Goal: Find specific page/section: Find specific page/section

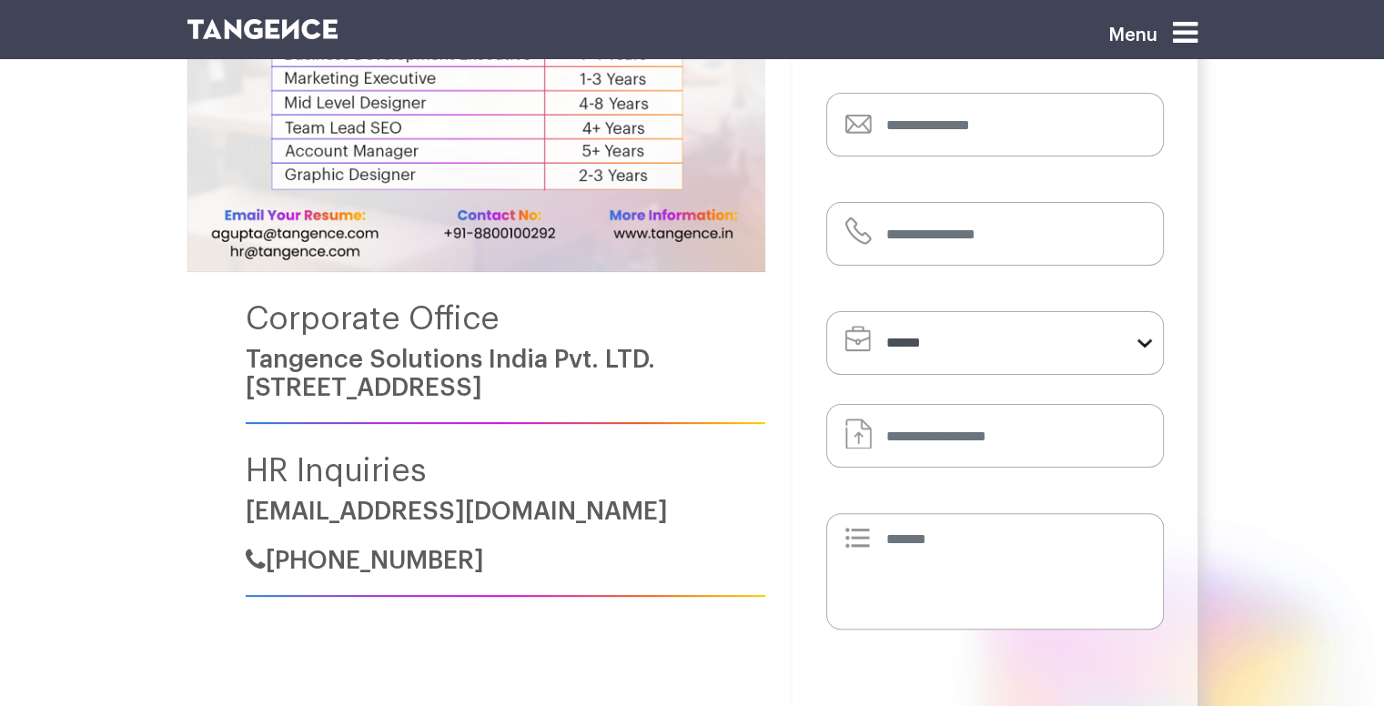
scroll to position [455, 0]
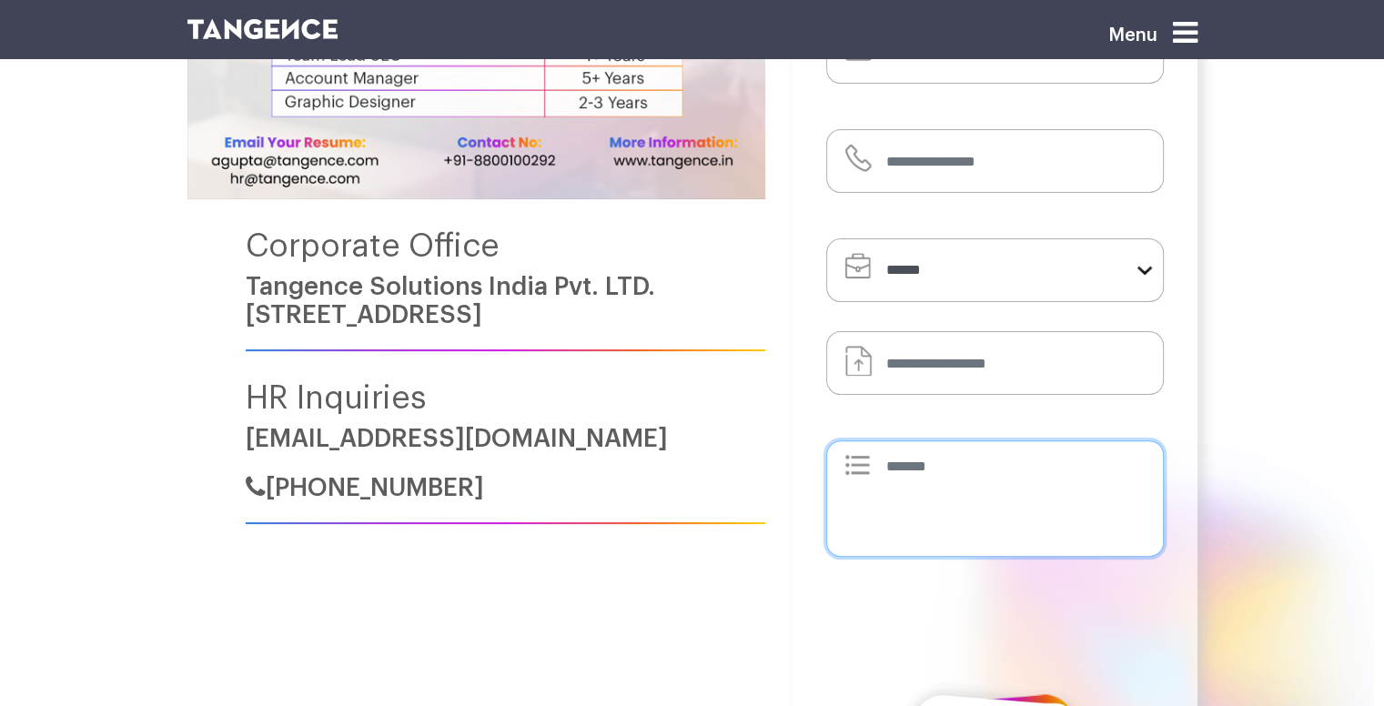
click at [960, 463] on textarea at bounding box center [995, 498] width 338 height 116
click at [999, 324] on form "**********" at bounding box center [995, 343] width 338 height 865
click at [327, 279] on link "Tangence Solutions India Pvt. LTD. [STREET_ADDRESS]" at bounding box center [450, 301] width 409 height 54
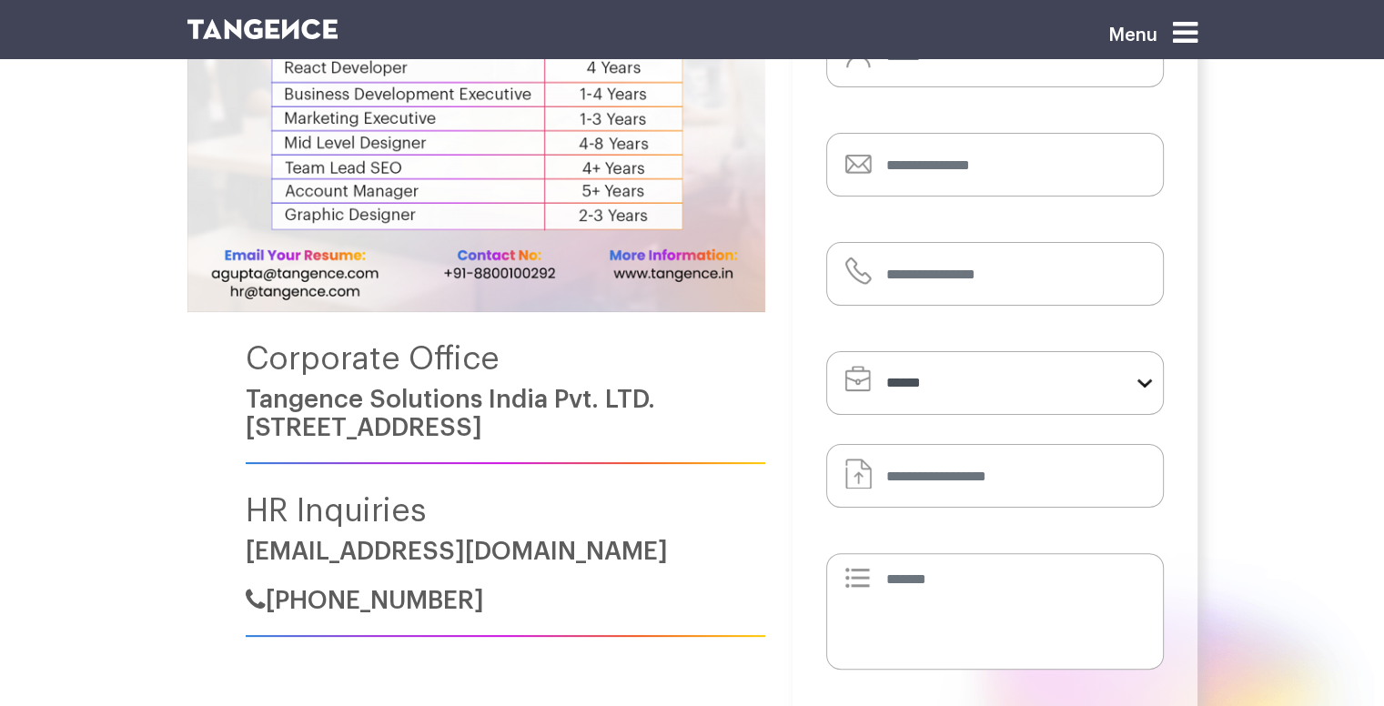
scroll to position [364, 0]
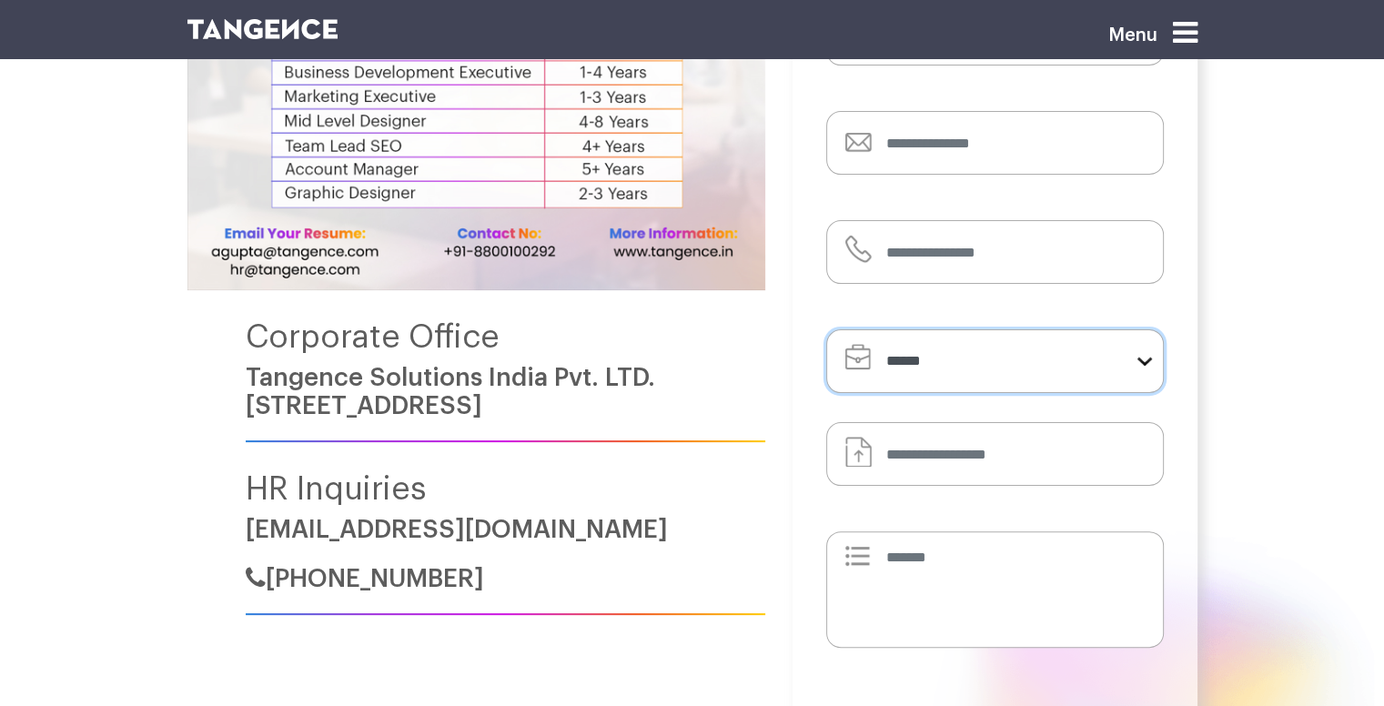
click at [951, 336] on select "**********" at bounding box center [995, 361] width 338 height 64
click at [741, 405] on h6 "Tangence Solutions India Pvt. LTD. [STREET_ADDRESS]" at bounding box center [506, 392] width 520 height 56
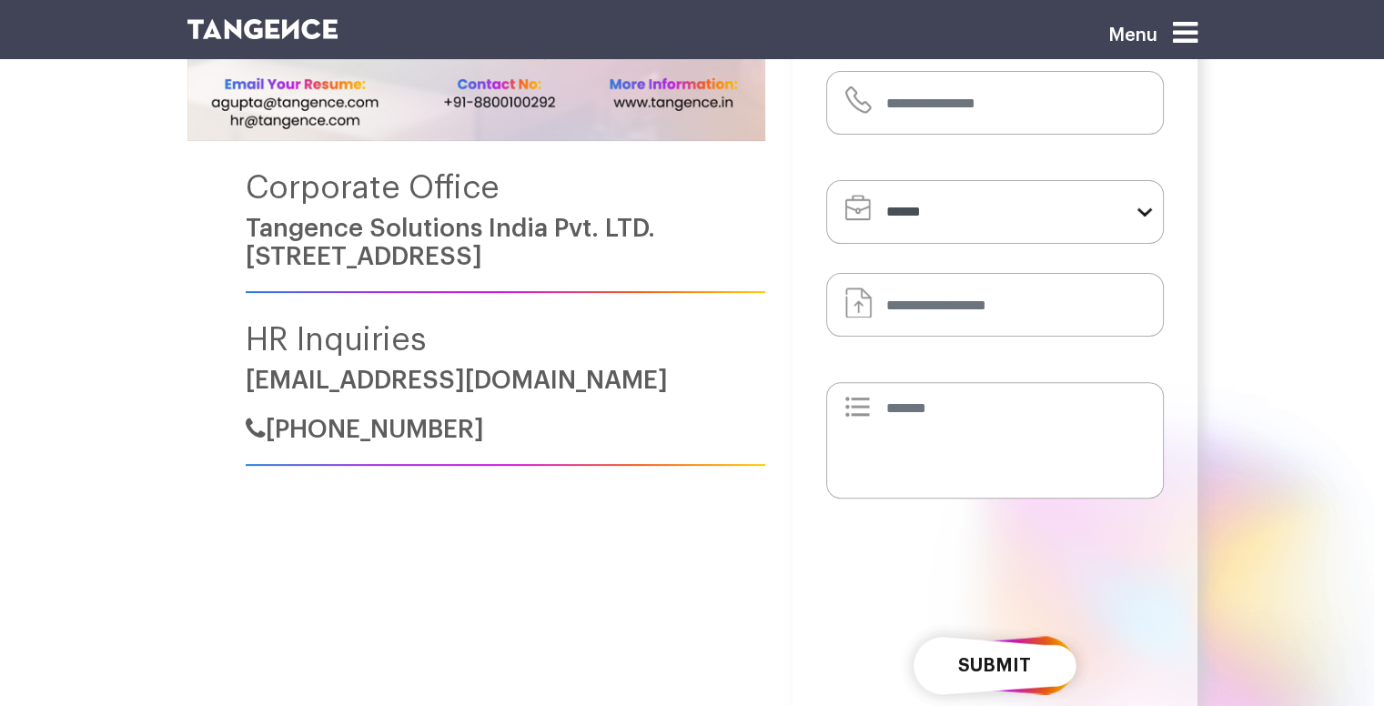
scroll to position [56, 0]
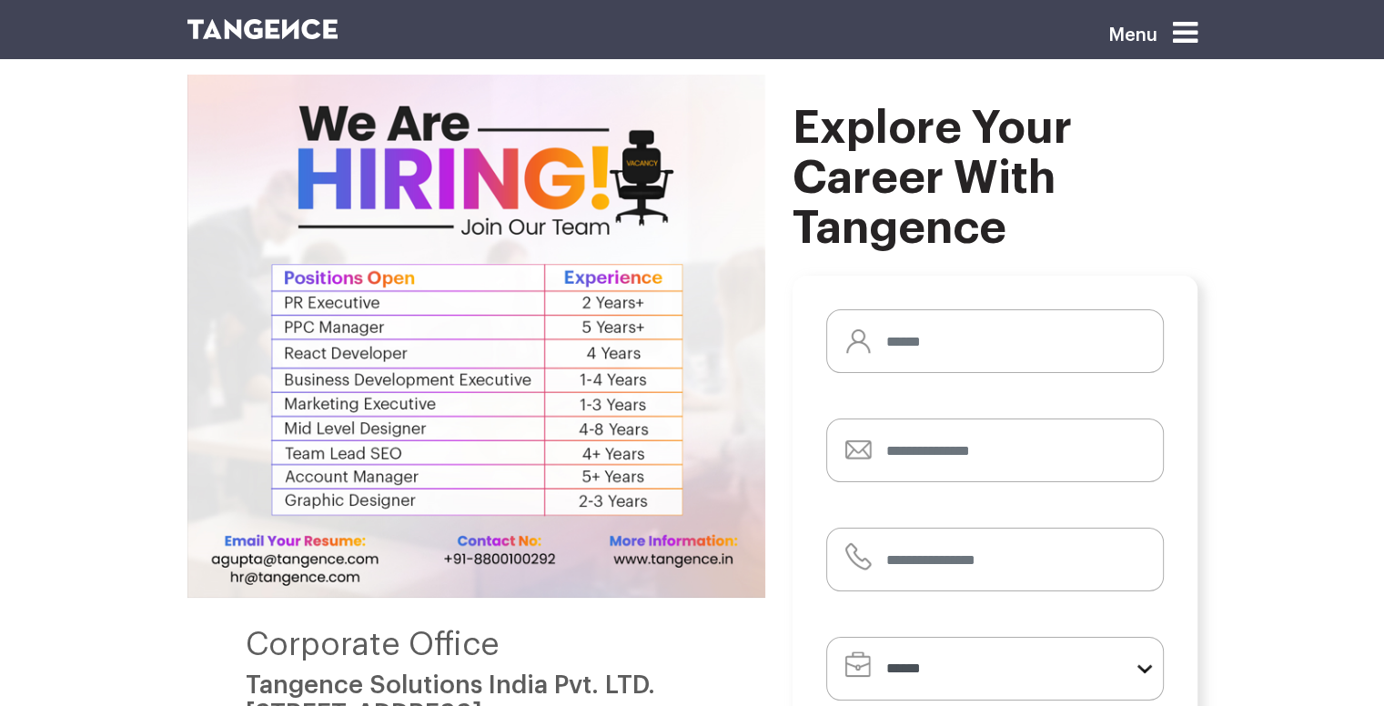
drag, startPoint x: 606, startPoint y: 409, endPoint x: 584, endPoint y: 379, distance: 37.1
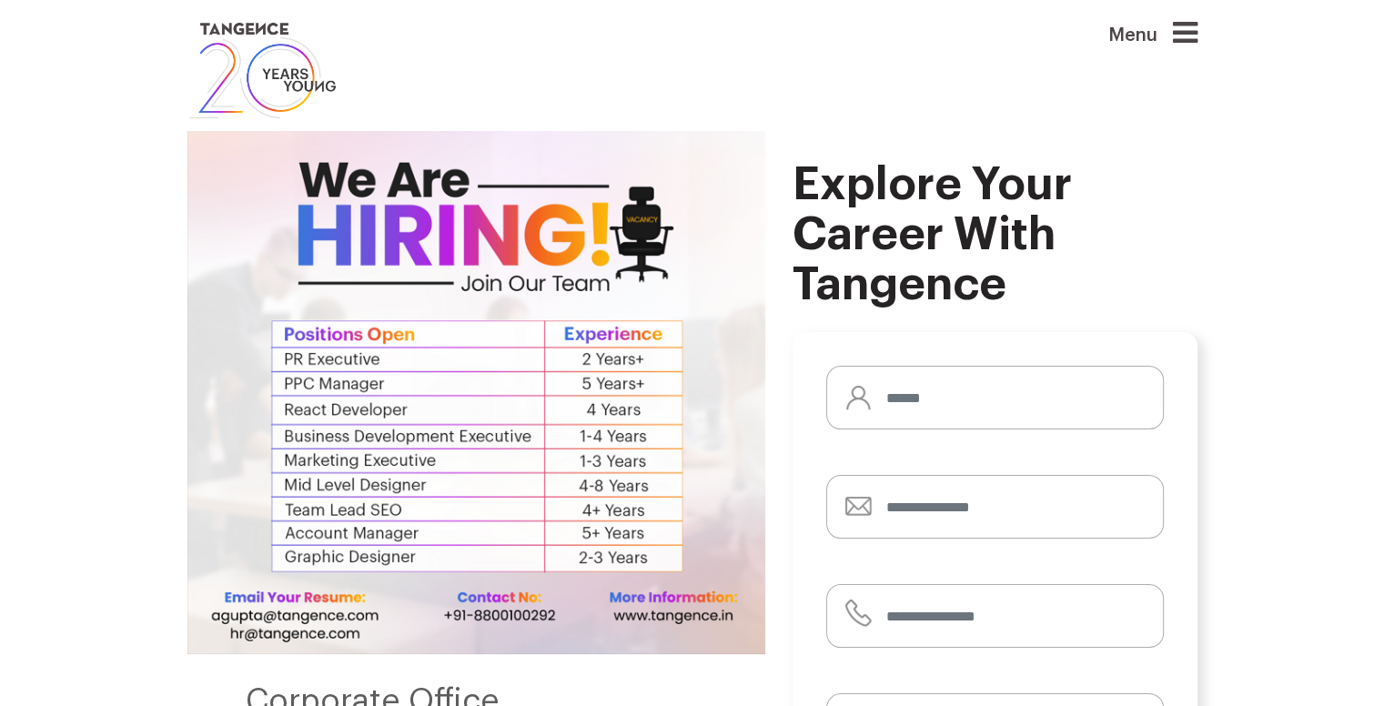
drag, startPoint x: 584, startPoint y: 379, endPoint x: 525, endPoint y: 153, distance: 234.2
click at [525, 153] on img at bounding box center [476, 392] width 578 height 523
click at [1177, 41] on div "Menu" at bounding box center [1125, 42] width 146 height 48
click at [1183, 26] on icon at bounding box center [1185, 32] width 25 height 29
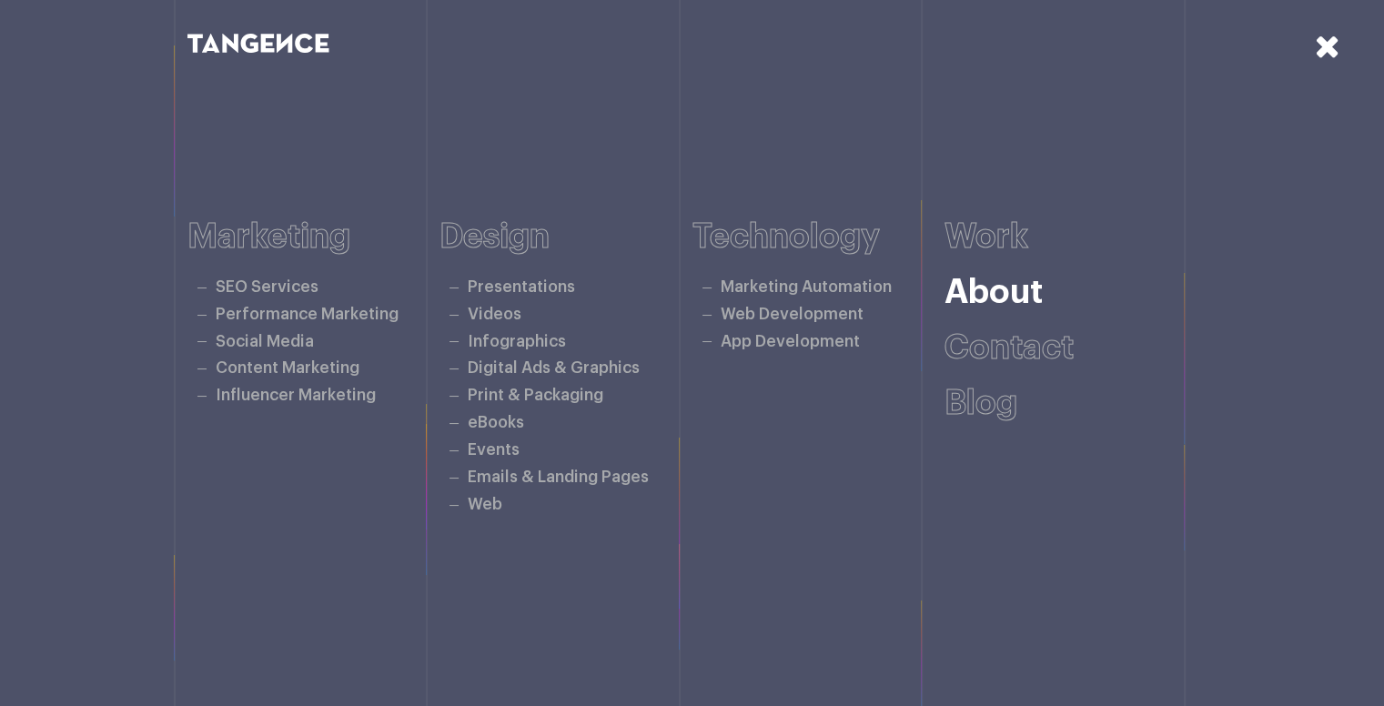
click at [969, 287] on link "About" at bounding box center [994, 293] width 98 height 34
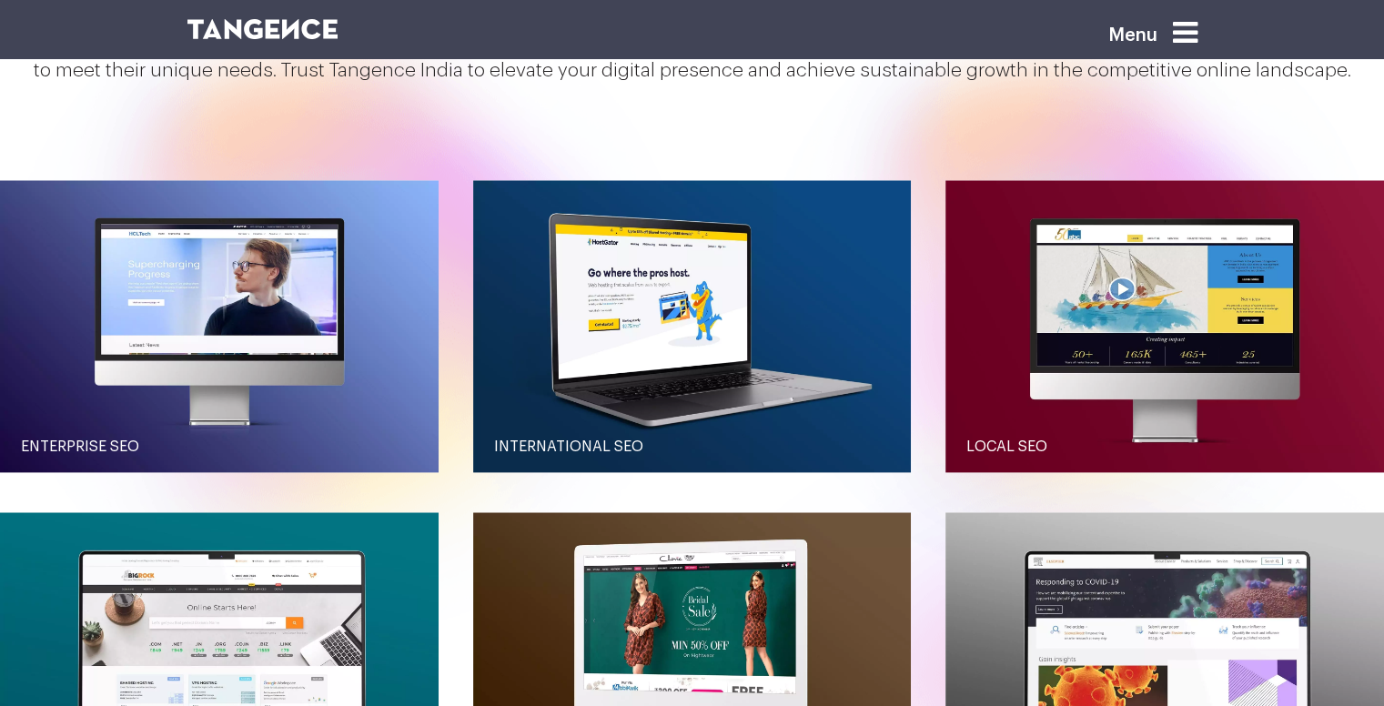
scroll to position [2002, 0]
